Goal: Task Accomplishment & Management: Complete application form

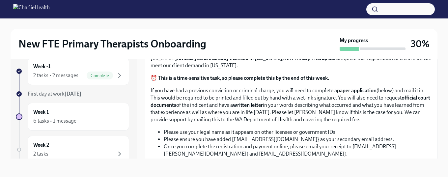
scroll to position [368, 0]
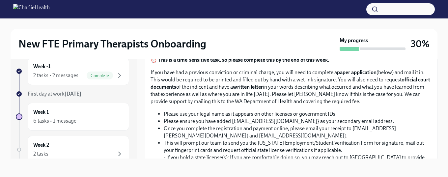
click at [0, 0] on input "Upload the [US_STATE] Telehealth Certificate" at bounding box center [0, 0] width 0 height 0
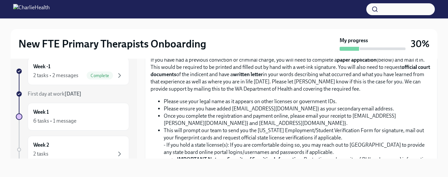
scroll to position [374, 0]
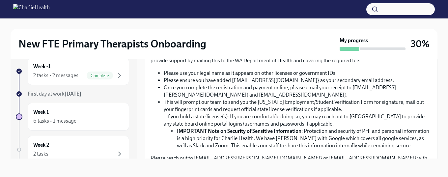
scroll to position [436, 0]
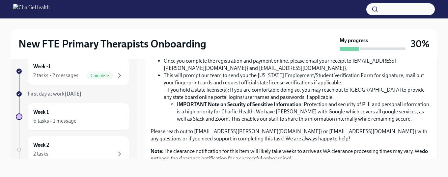
click at [0, 0] on input "Upload CPR/First Aid Training Certificate" at bounding box center [0, 0] width 0 height 0
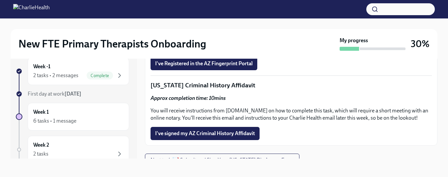
scroll to position [755, 0]
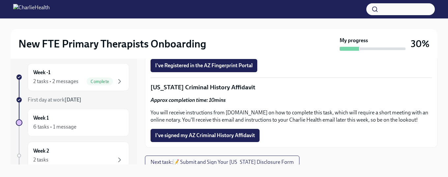
scroll to position [759, 0]
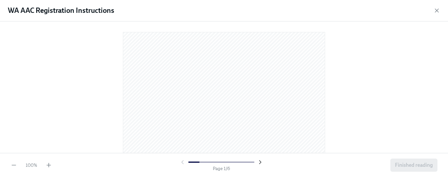
click at [259, 161] on icon "button" at bounding box center [260, 161] width 2 height 3
click at [261, 161] on icon "button" at bounding box center [260, 162] width 7 height 7
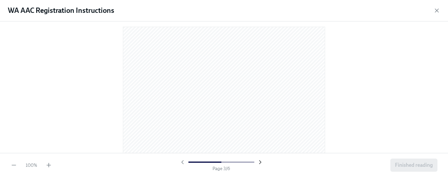
scroll to position [539, 0]
click at [262, 160] on icon "button" at bounding box center [260, 162] width 7 height 7
click at [261, 161] on icon "button" at bounding box center [260, 162] width 7 height 7
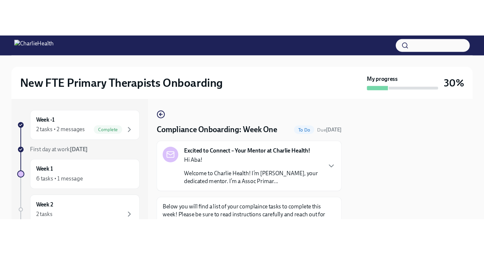
scroll to position [0, 0]
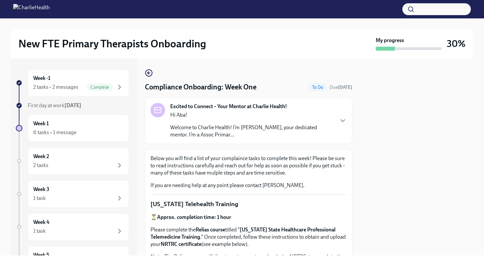
click at [400, 94] on div at bounding box center [416, 157] width 113 height 197
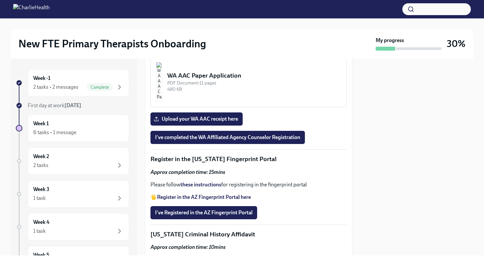
scroll to position [732, 0]
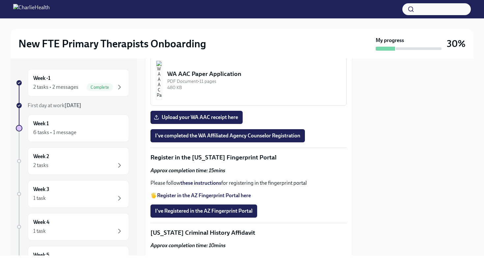
click at [203, 35] on div "344.66 KB" at bounding box center [254, 32] width 174 height 6
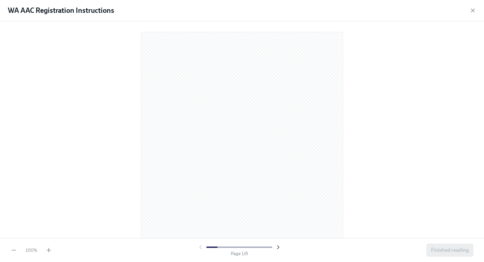
click at [278, 176] on icon "button" at bounding box center [278, 247] width 7 height 7
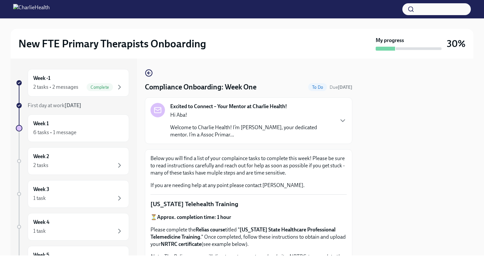
click at [447, 112] on div "New FTE Primary Therapists Onboarding My progress 30% Week -1 2 tasks • 2 messa…" at bounding box center [242, 136] width 484 height 237
click at [386, 169] on div at bounding box center [416, 157] width 113 height 197
click at [447, 176] on div "New FTE Primary Therapists Onboarding My progress 30% Week -1 2 tasks • 2 messa…" at bounding box center [242, 136] width 484 height 237
drag, startPoint x: 484, startPoint y: 193, endPoint x: 480, endPoint y: 192, distance: 4.1
click at [447, 176] on div "New FTE Primary Therapists Onboarding My progress 30% Week -1 2 tasks • 2 messa…" at bounding box center [242, 136] width 484 height 237
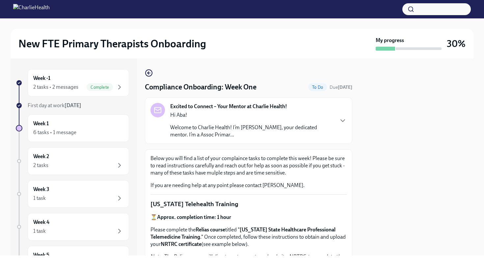
drag, startPoint x: 452, startPoint y: 188, endPoint x: 382, endPoint y: 185, distance: 70.2
click at [447, 176] on div at bounding box center [416, 157] width 113 height 197
click at [344, 121] on icon "button" at bounding box center [343, 121] width 8 height 8
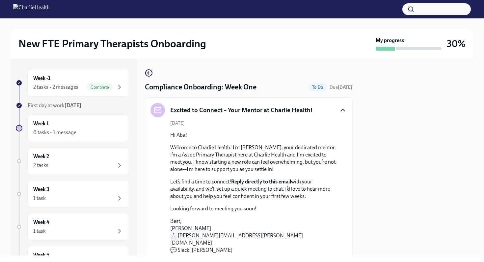
click at [408, 152] on div at bounding box center [416, 157] width 113 height 197
click at [444, 132] on div at bounding box center [416, 157] width 113 height 197
click at [447, 124] on div at bounding box center [416, 157] width 113 height 197
click at [348, 176] on div "Excited to Connect – Your Mentor at Charlie Health! [DATE] Hi Aba! Welcome to C…" at bounding box center [248, 178] width 207 height 162
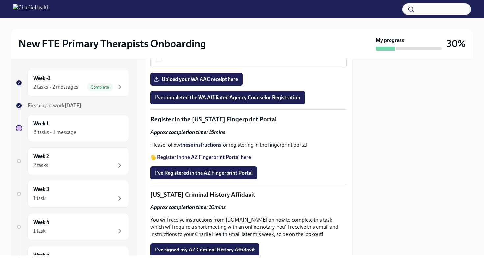
scroll to position [886, 0]
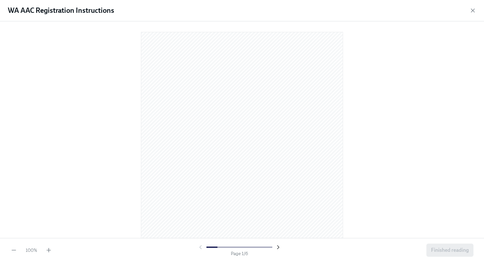
click at [280, 176] on icon "button" at bounding box center [278, 247] width 7 height 7
click at [279, 176] on icon "button" at bounding box center [278, 247] width 7 height 7
click at [200, 176] on icon "button" at bounding box center [201, 247] width 2 height 3
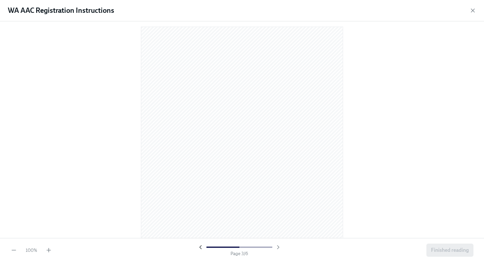
scroll to position [539, 0]
click at [200, 176] on icon "button" at bounding box center [200, 247] width 7 height 7
click at [200, 176] on div at bounding box center [239, 247] width 84 height 7
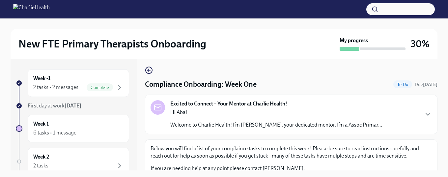
scroll to position [0, 0]
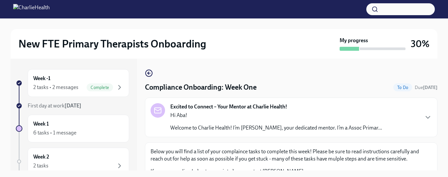
click at [426, 65] on div "Compliance Onboarding: Week One To Do Due tomorrow Excited to Connect – Your Me…" at bounding box center [291, 115] width 292 height 112
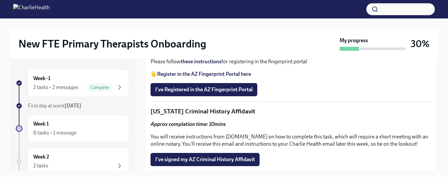
scroll to position [751, 0]
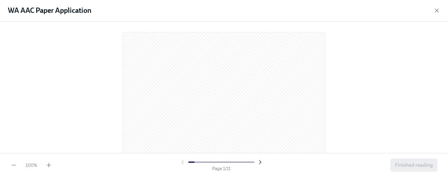
click at [260, 161] on icon "button" at bounding box center [260, 162] width 7 height 7
click at [261, 163] on icon "button" at bounding box center [260, 162] width 7 height 7
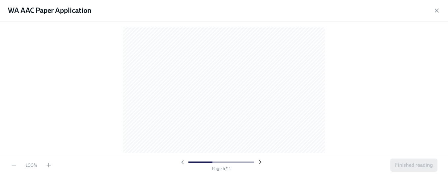
scroll to position [539, 0]
click at [261, 162] on icon "button" at bounding box center [260, 162] width 7 height 7
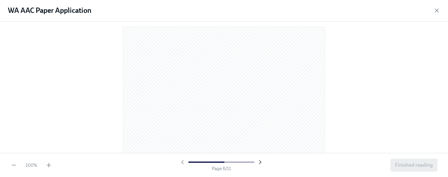
click at [260, 162] on icon "button" at bounding box center [260, 162] width 7 height 7
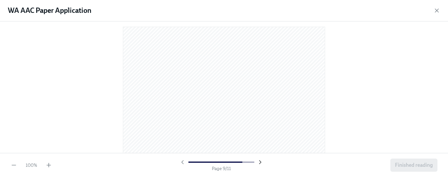
click at [260, 162] on icon "button" at bounding box center [260, 162] width 7 height 7
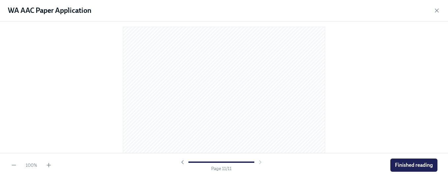
scroll to position [2405, 0]
click at [260, 162] on div at bounding box center [221, 162] width 84 height 7
click at [406, 165] on span "Finished reading" at bounding box center [414, 165] width 38 height 7
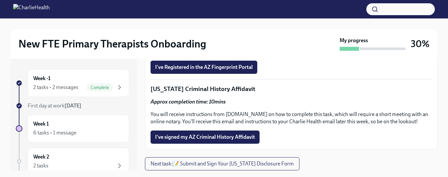
scroll to position [963, 0]
click at [228, 69] on span "I've Registered in the AZ Fingerprint Portal" at bounding box center [203, 67] width 97 height 7
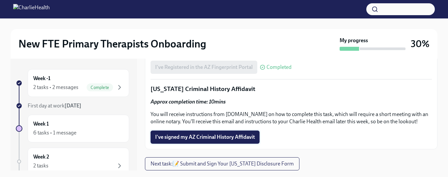
click at [231, 135] on span "I've signed my AZ Criminal History Affidavit" at bounding box center [205, 137] width 100 height 7
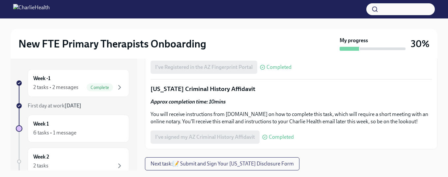
click at [232, 139] on div "I've signed my AZ Criminal History Affidavit Completed" at bounding box center [221, 136] width 143 height 13
click at [271, 138] on span "Completed" at bounding box center [281, 136] width 25 height 5
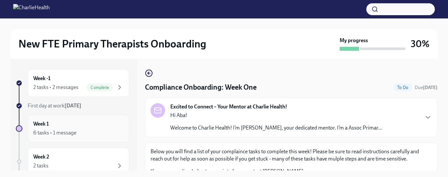
click at [77, 129] on div "6 tasks • 1 message" at bounding box center [78, 133] width 90 height 8
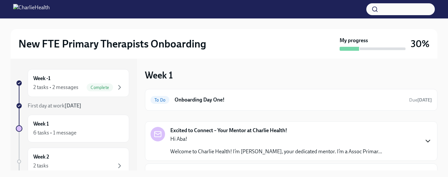
click at [428, 143] on icon "button" at bounding box center [428, 141] width 8 height 8
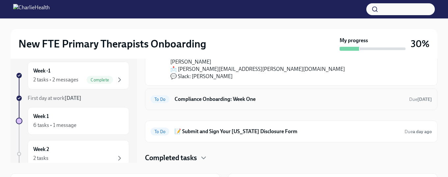
scroll to position [7, 0]
click at [236, 131] on h6 "📝 Submit and Sign Your [US_STATE] Disclosure Form" at bounding box center [286, 131] width 225 height 7
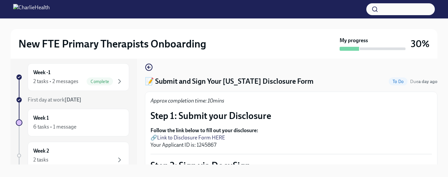
scroll to position [5, 0]
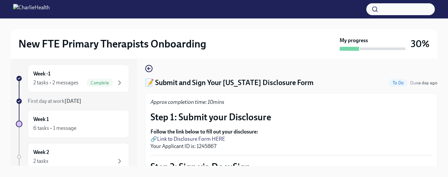
click at [217, 138] on link "Link to Disclosure Form HERE" at bounding box center [191, 139] width 68 height 6
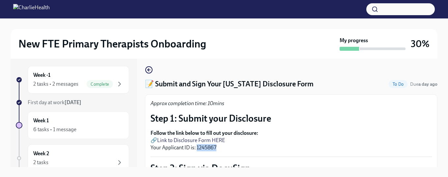
drag, startPoint x: 218, startPoint y: 146, endPoint x: 197, endPoint y: 147, distance: 20.8
click at [197, 147] on p "Follow the link below to fill out your disclosure: 🔗 Link to Disclosure Form HE…" at bounding box center [290, 140] width 281 height 22
copy p "1245867"
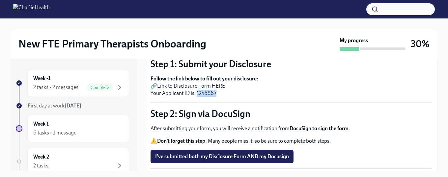
scroll to position [58, 0]
click at [251, 89] on p "Follow the link below to fill out your disclosure: 🔗 Link to Disclosure Form HE…" at bounding box center [290, 86] width 281 height 22
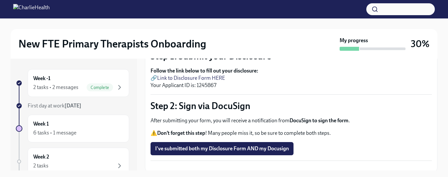
scroll to position [67, 0]
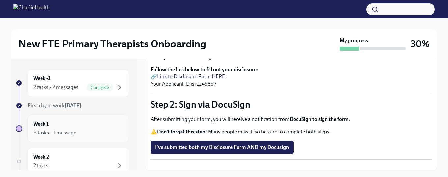
click at [77, 128] on div "Week 1 6 tasks • 1 message" at bounding box center [78, 128] width 90 height 16
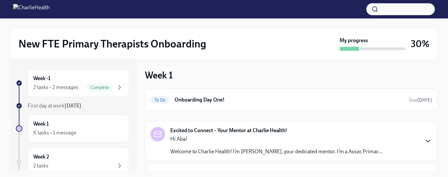
click at [427, 141] on icon "button" at bounding box center [428, 141] width 4 height 2
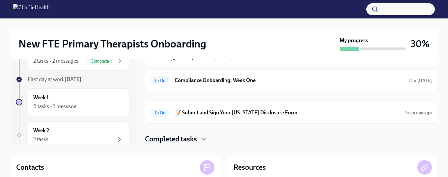
scroll to position [40, 0]
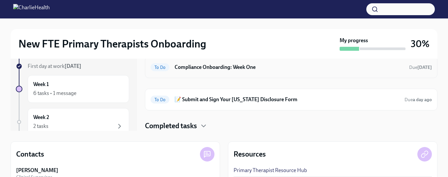
click at [187, 67] on h6 "Compliance Onboarding: Week One" at bounding box center [288, 67] width 229 height 7
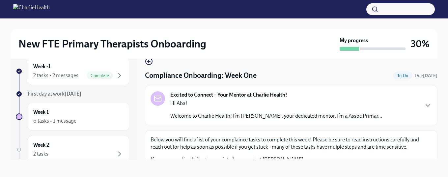
scroll to position [12, 0]
click at [440, 124] on div "New FTE Primary Therapists Onboarding My progress 30% Week -1 2 tasks • 2 messa…" at bounding box center [224, 92] width 448 height 170
click at [437, 164] on div "New FTE Primary Therapists Onboarding My progress 30% Week -1 2 tasks • 2 messa…" at bounding box center [224, 92] width 448 height 170
click at [438, 164] on div "New FTE Primary Therapists Onboarding My progress 30% Week -1 2 tasks • 2 messa…" at bounding box center [224, 92] width 448 height 170
click at [437, 163] on div "New FTE Primary Therapists Onboarding My progress 30% Week -1 2 tasks • 2 messa…" at bounding box center [224, 92] width 448 height 170
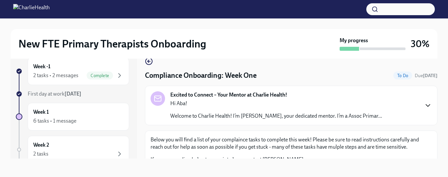
click at [430, 105] on icon "button" at bounding box center [428, 105] width 8 height 8
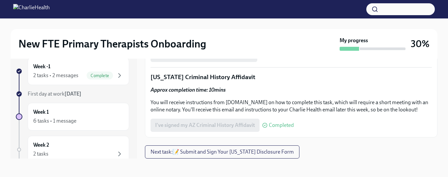
scroll to position [1064, 0]
click at [162, 154] on span "Next task : 📝 Submit and Sign Your Utah Disclosure Form" at bounding box center [221, 151] width 143 height 7
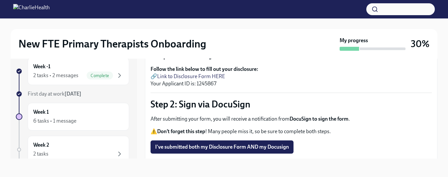
scroll to position [90, 0]
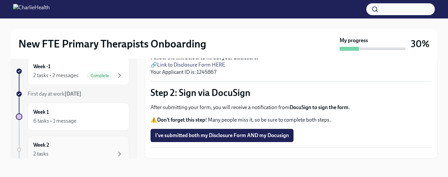
click at [47, 147] on h6 "Week 2" at bounding box center [41, 144] width 16 height 7
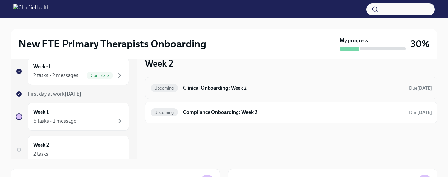
click at [211, 89] on h6 "Clinical Onboarding: Week 2" at bounding box center [293, 87] width 221 height 7
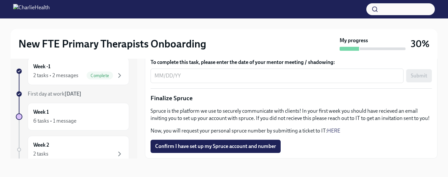
scroll to position [774, 0]
